Goal: Transaction & Acquisition: Subscribe to service/newsletter

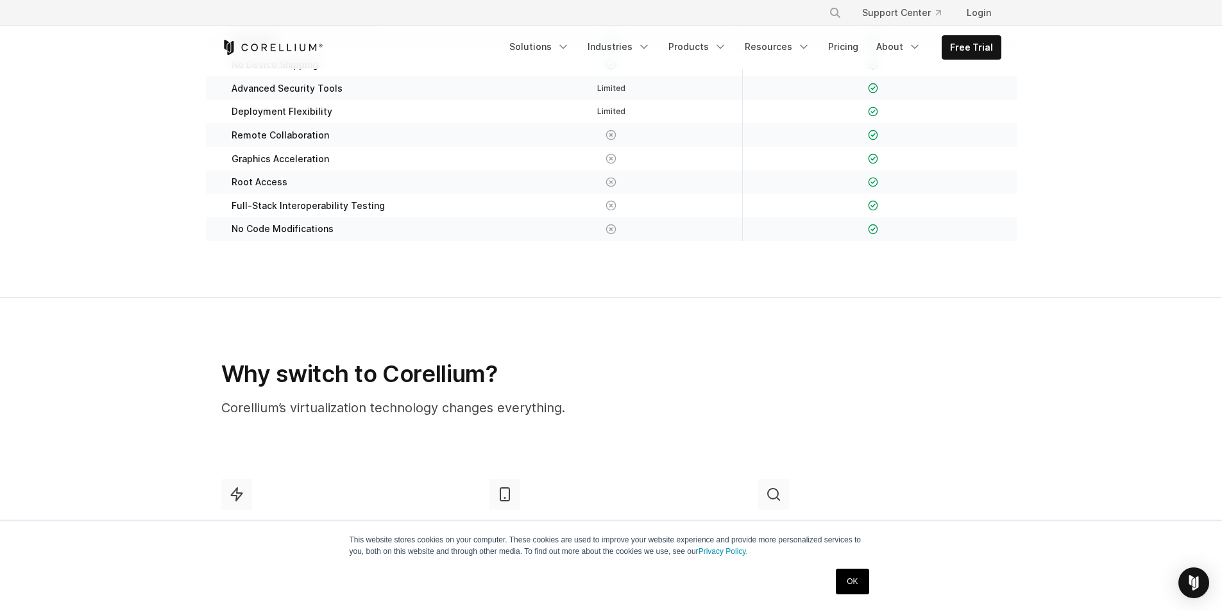
scroll to position [321, 0]
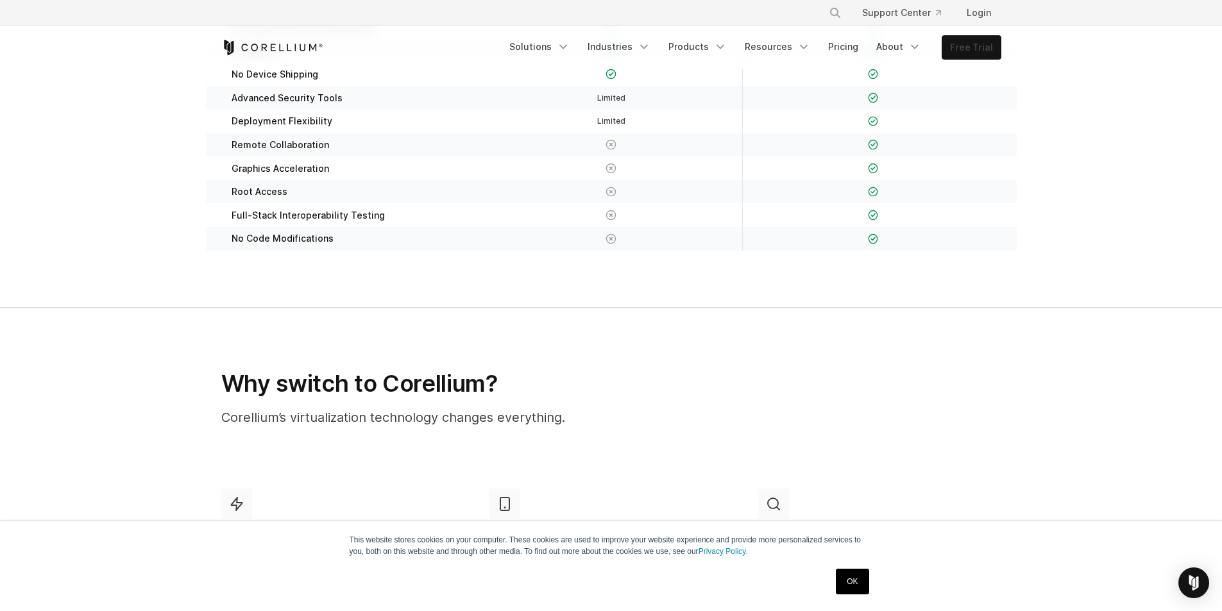
click at [967, 51] on link "Free Trial" at bounding box center [971, 47] width 58 height 23
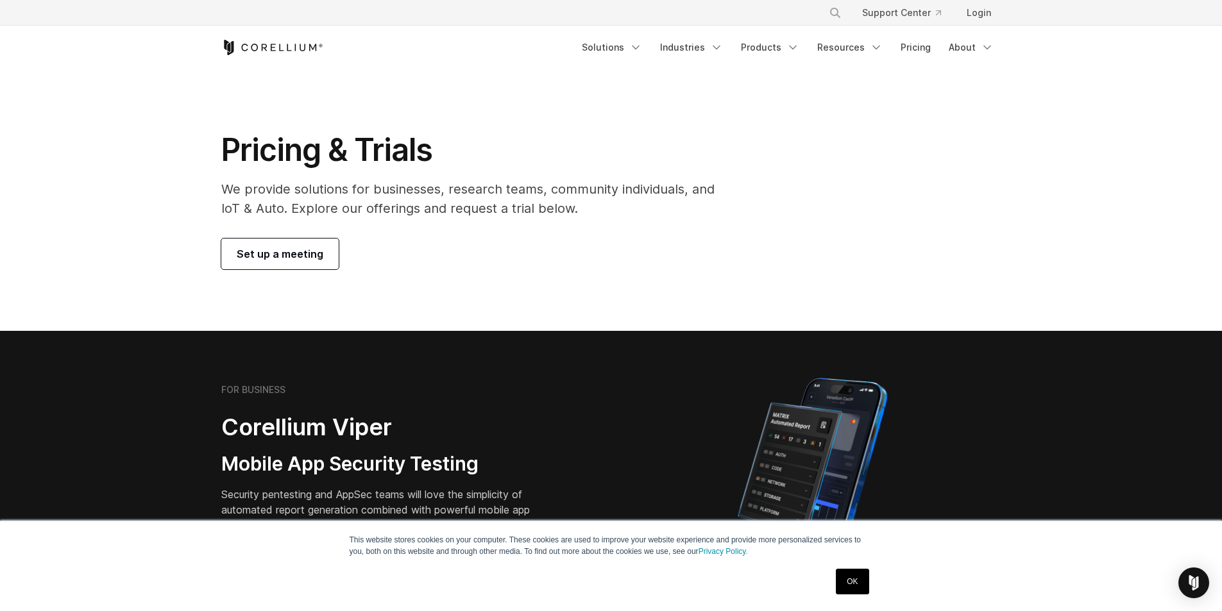
click at [292, 257] on span "Set up a meeting" at bounding box center [280, 253] width 87 height 15
